Goal: Find specific page/section: Find specific page/section

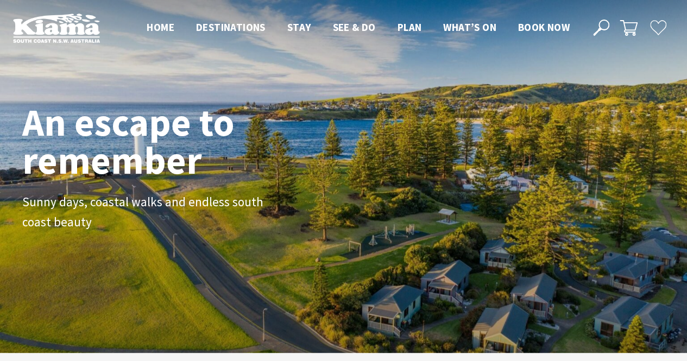
scroll to position [166, 695]
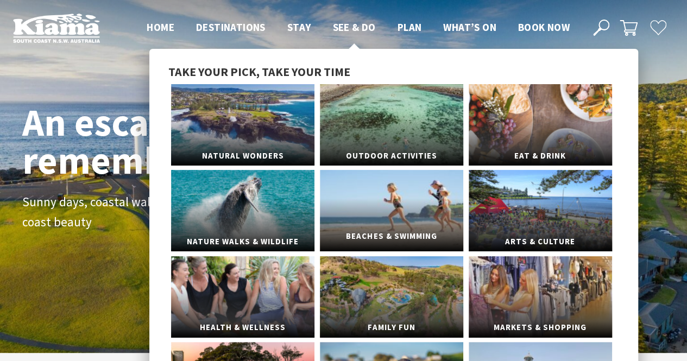
click at [381, 186] on link "Beaches & Swimming" at bounding box center [391, 210] width 143 height 81
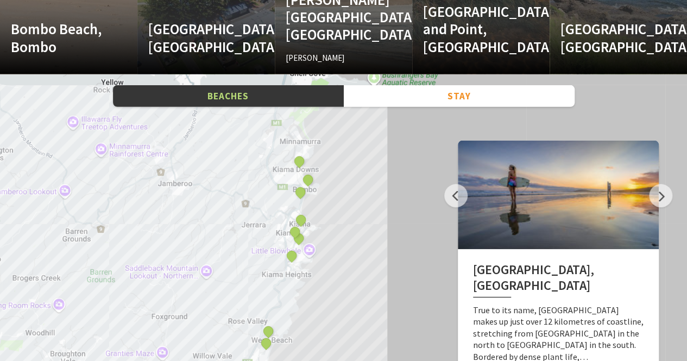
scroll to position [1738, 0]
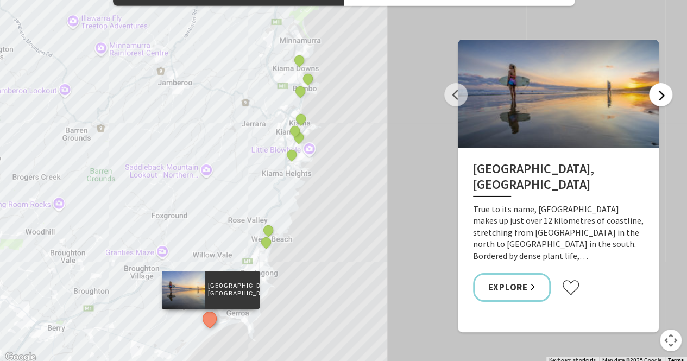
click at [655, 100] on button "Next" at bounding box center [660, 94] width 23 height 23
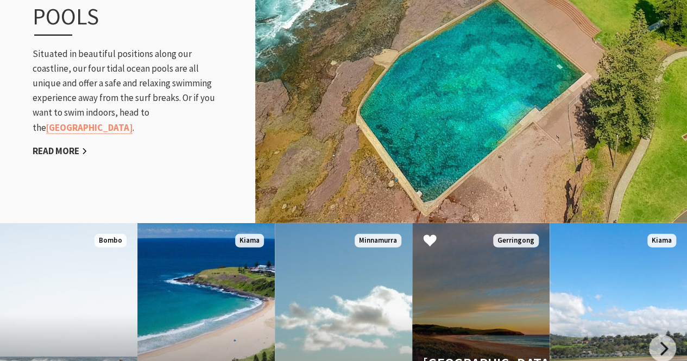
scroll to position [1195, 0]
